Goal: Task Accomplishment & Management: Manage account settings

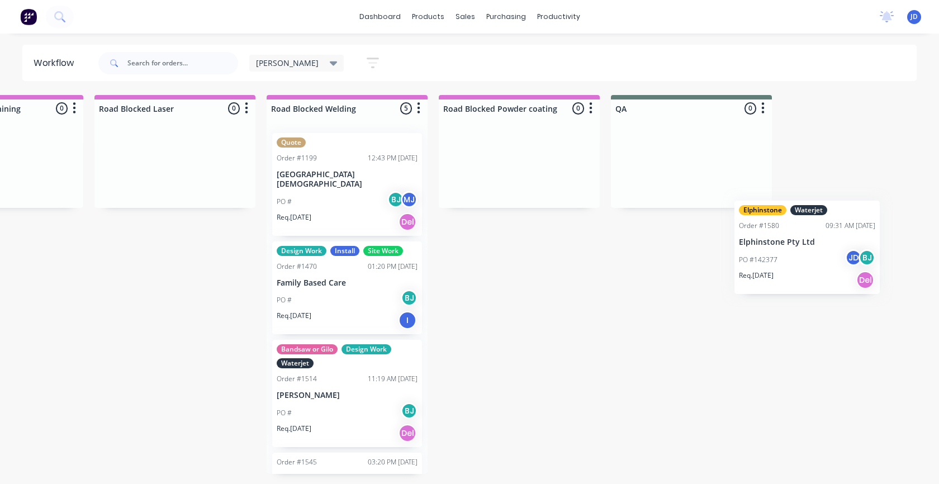
scroll to position [0, 2340]
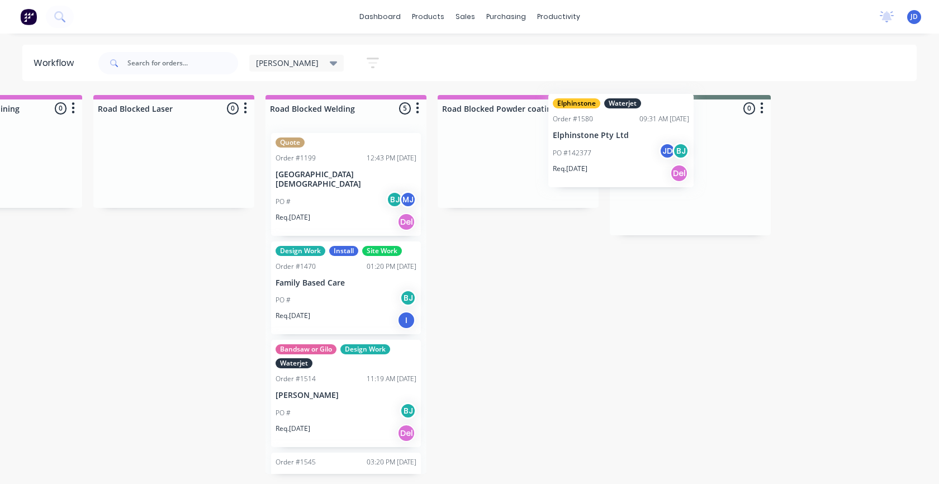
drag, startPoint x: 113, startPoint y: 433, endPoint x: 652, endPoint y: 155, distance: 606.8
click at [652, 155] on div "WoodHeating To Action 40 Sort By Created date Required date Order number Custom…" at bounding box center [41, 284] width 4780 height 379
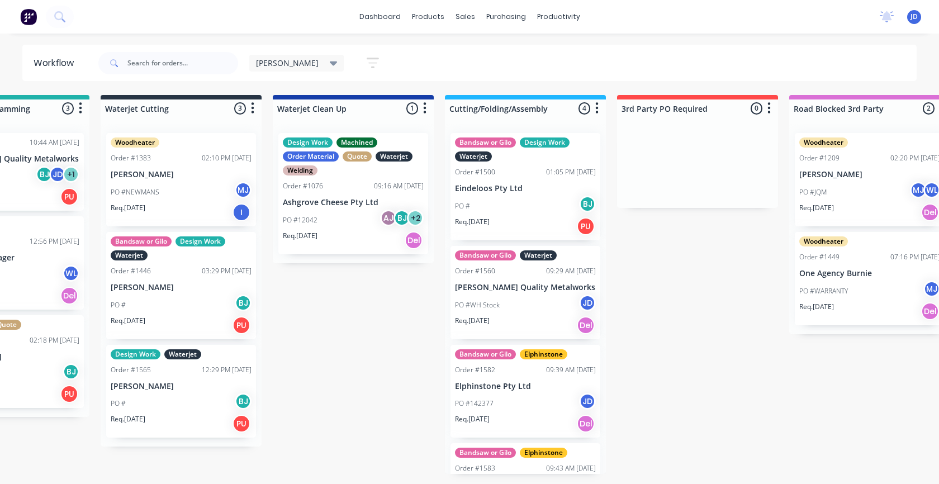
scroll to position [0, 0]
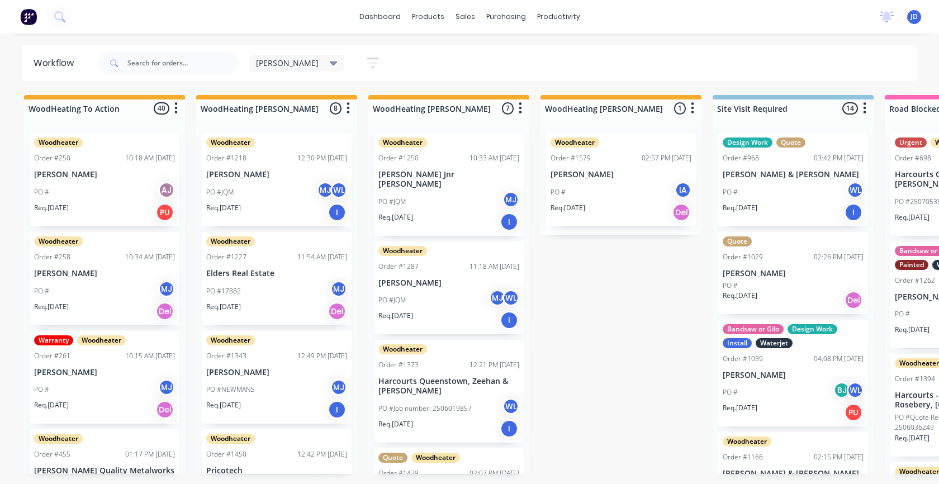
drag, startPoint x: 558, startPoint y: 391, endPoint x: 339, endPoint y: 355, distance: 221.9
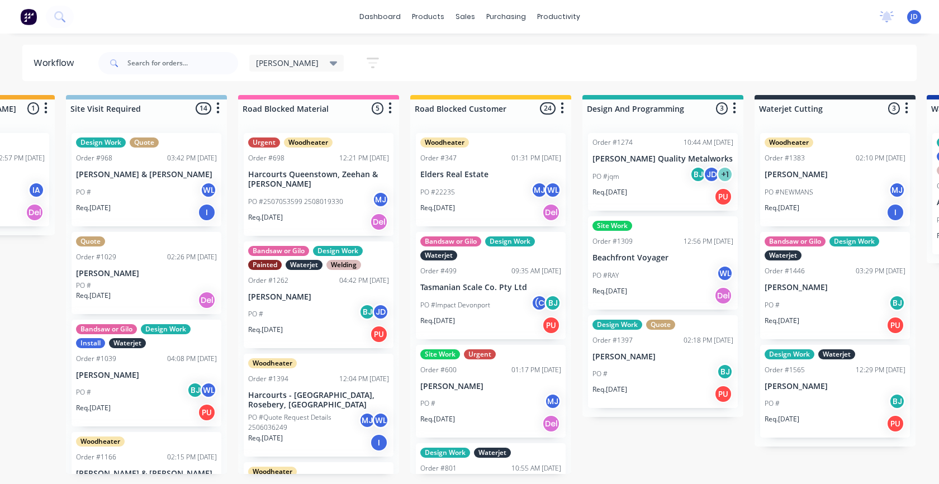
drag, startPoint x: 578, startPoint y: 309, endPoint x: 655, endPoint y: 309, distance: 77.7
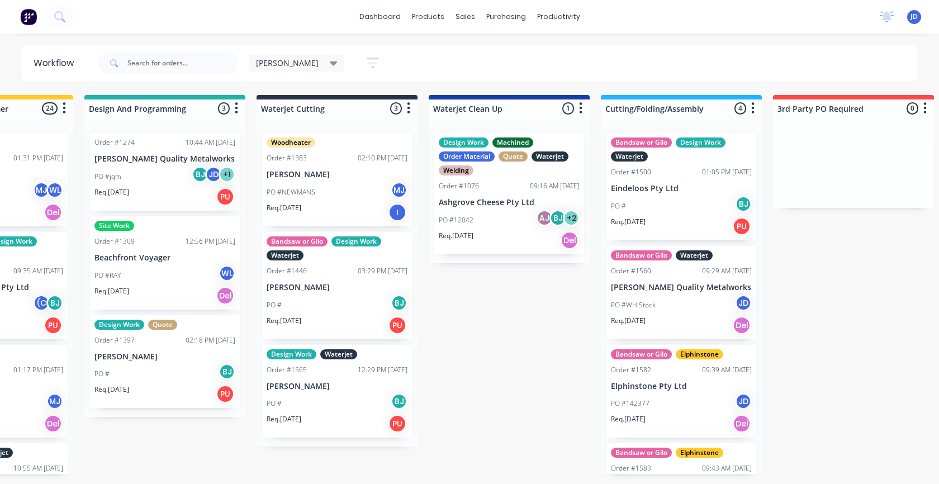
scroll to position [0, 1311]
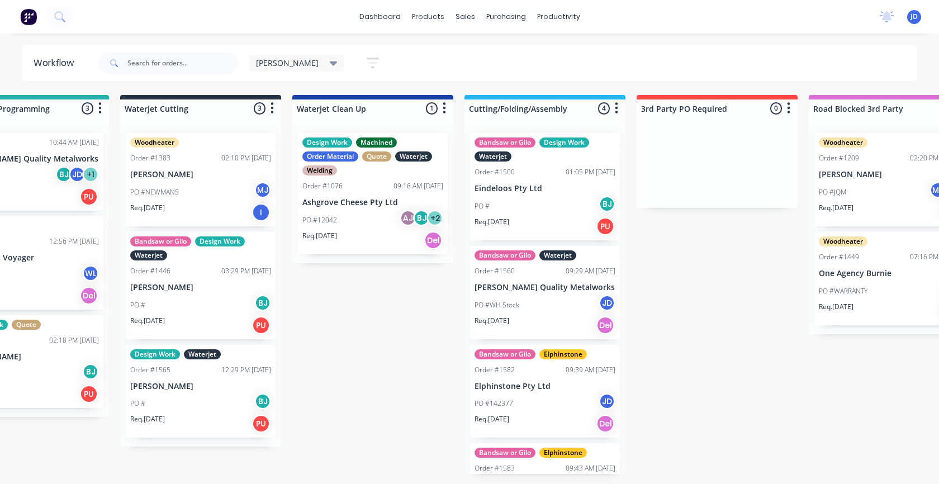
drag, startPoint x: 558, startPoint y: 341, endPoint x: 628, endPoint y: 339, distance: 70.4
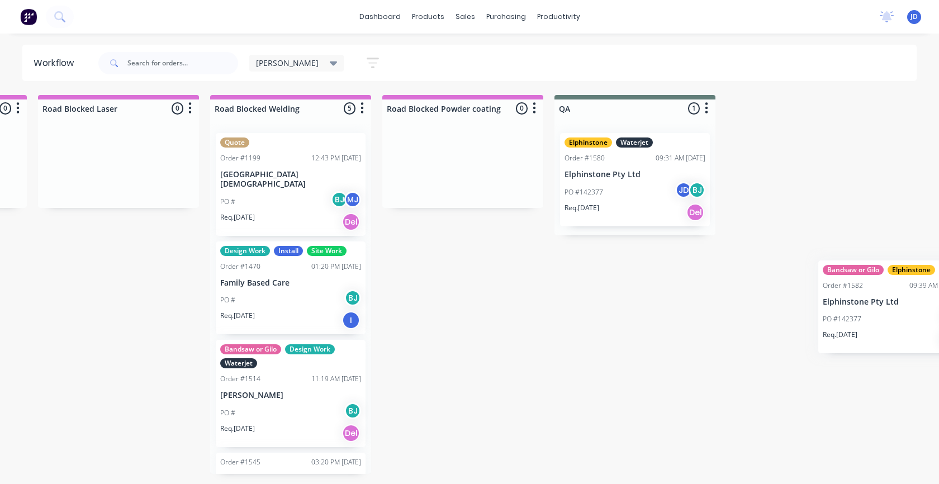
scroll to position [0, 2425]
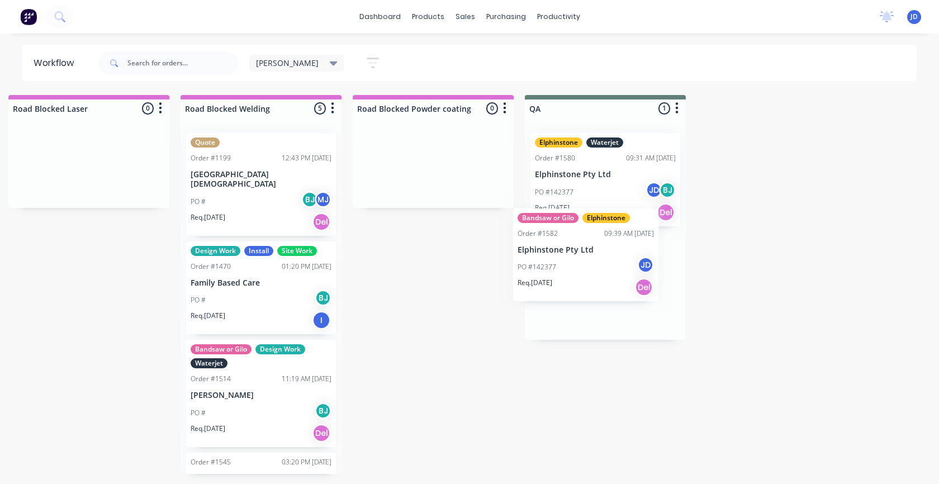
drag, startPoint x: 487, startPoint y: 343, endPoint x: 581, endPoint y: 269, distance: 119.4
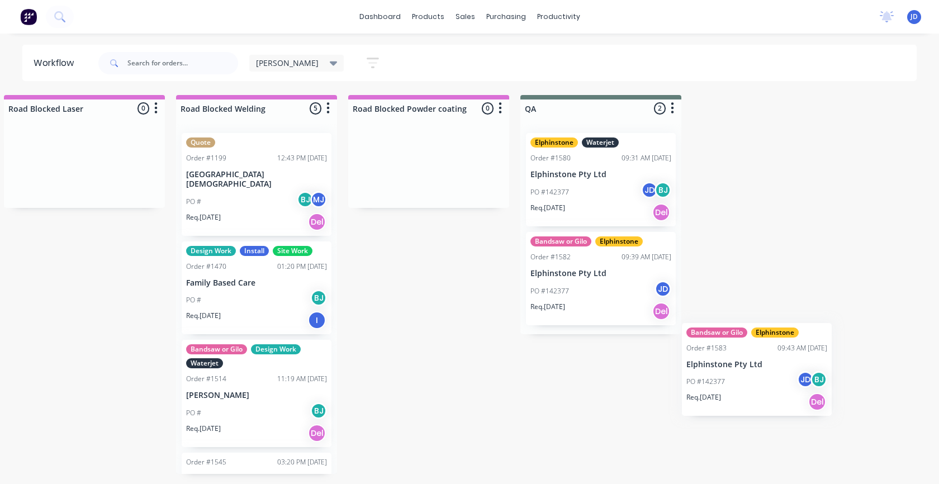
scroll to position [0, 2430]
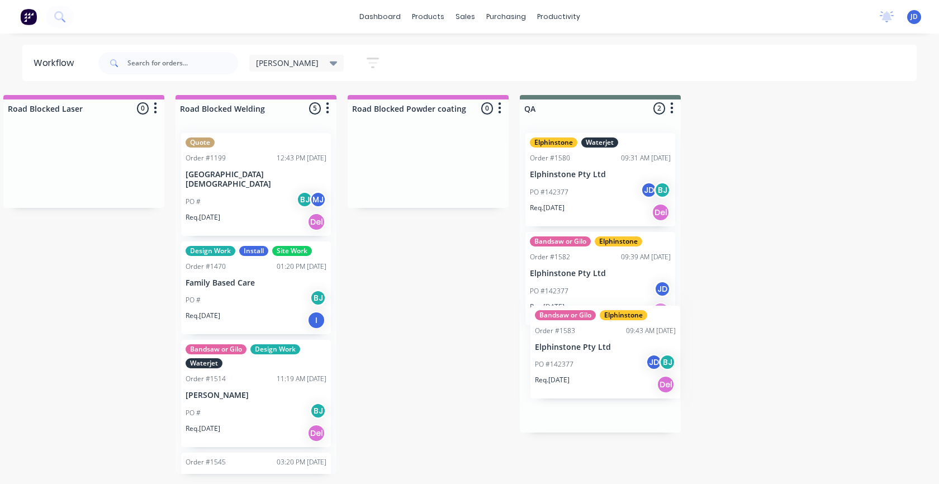
drag, startPoint x: 630, startPoint y: 393, endPoint x: 600, endPoint y: 354, distance: 49.4
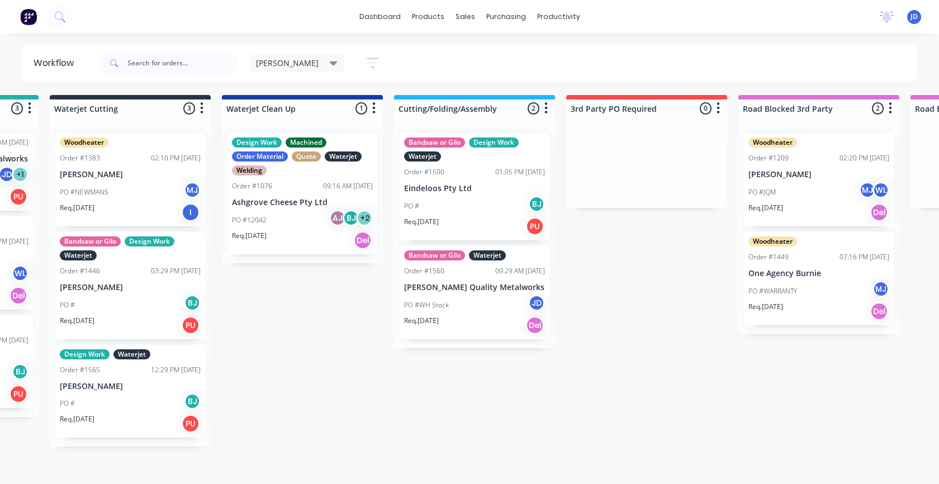
scroll to position [0, 1339]
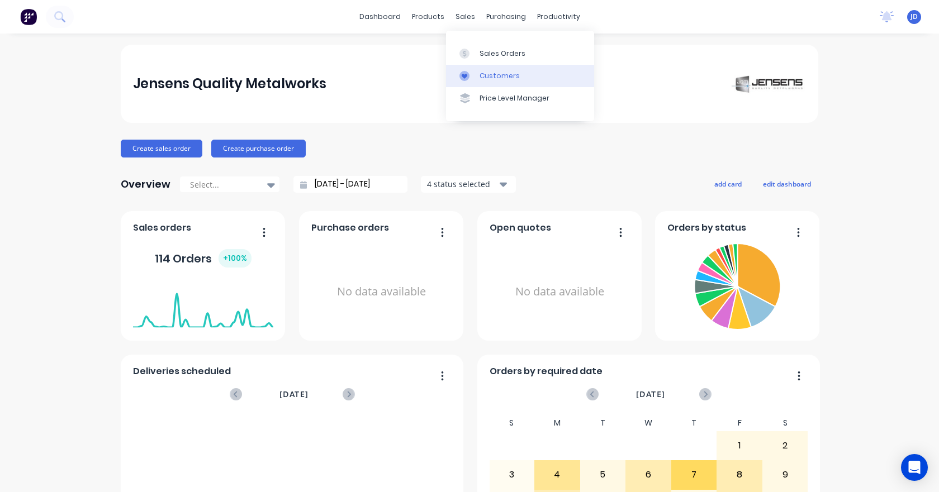
click at [485, 71] on div "Customers" at bounding box center [499, 76] width 40 height 10
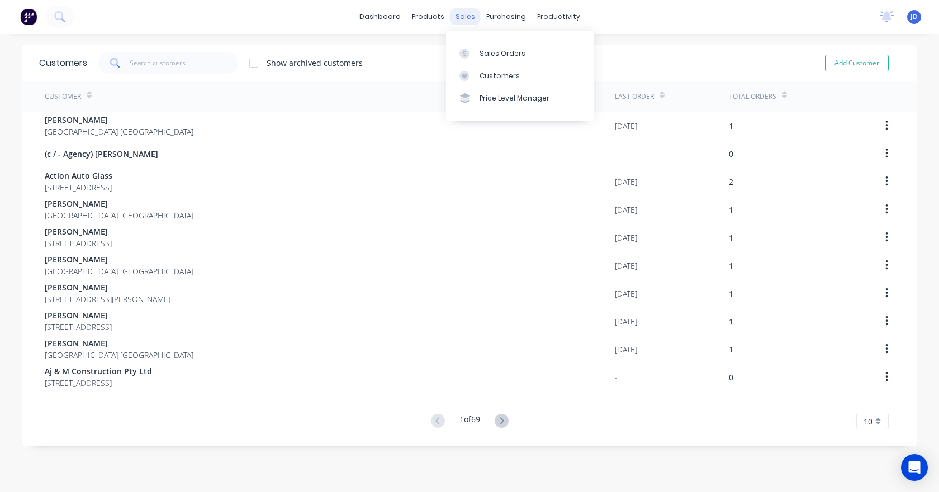
click at [461, 13] on div "sales" at bounding box center [465, 16] width 31 height 17
click at [469, 73] on icon at bounding box center [464, 76] width 10 height 10
click at [167, 60] on input "text" at bounding box center [184, 63] width 109 height 22
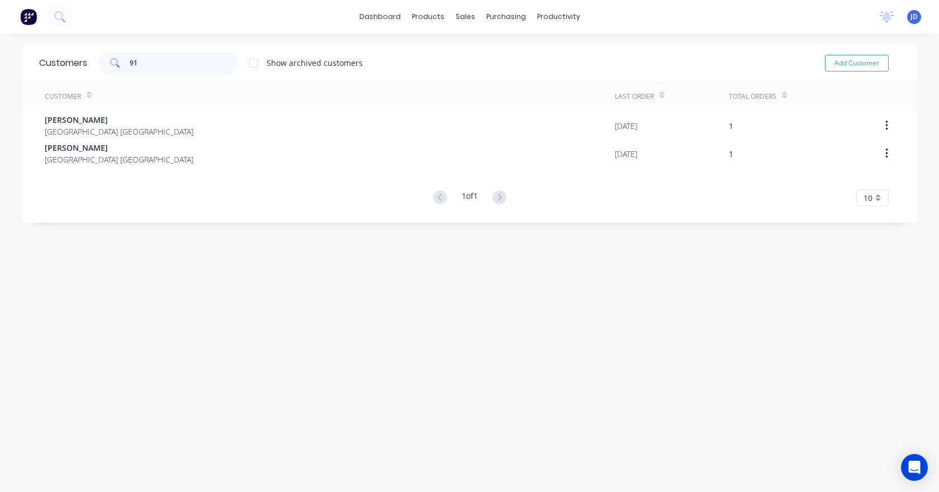
type input "9"
